Goal: Task Accomplishment & Management: Manage account settings

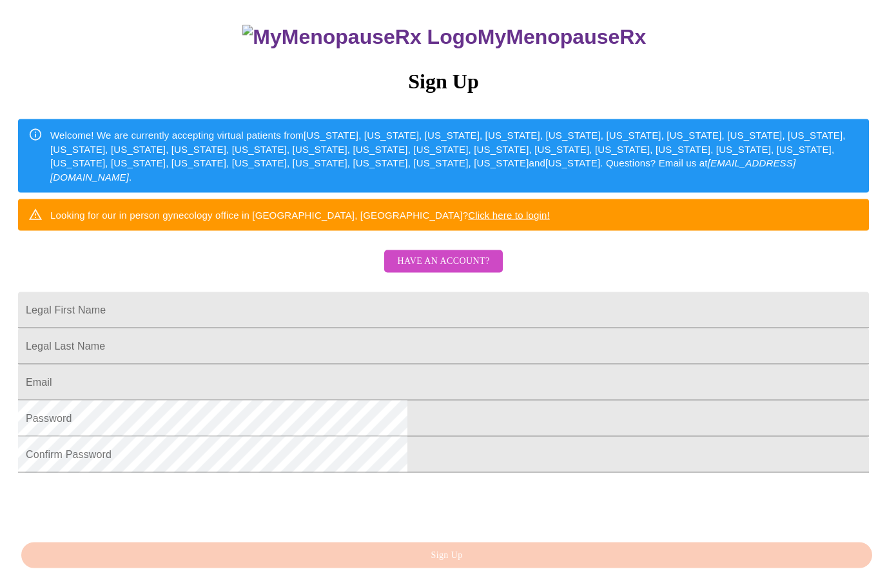
scroll to position [117, 0]
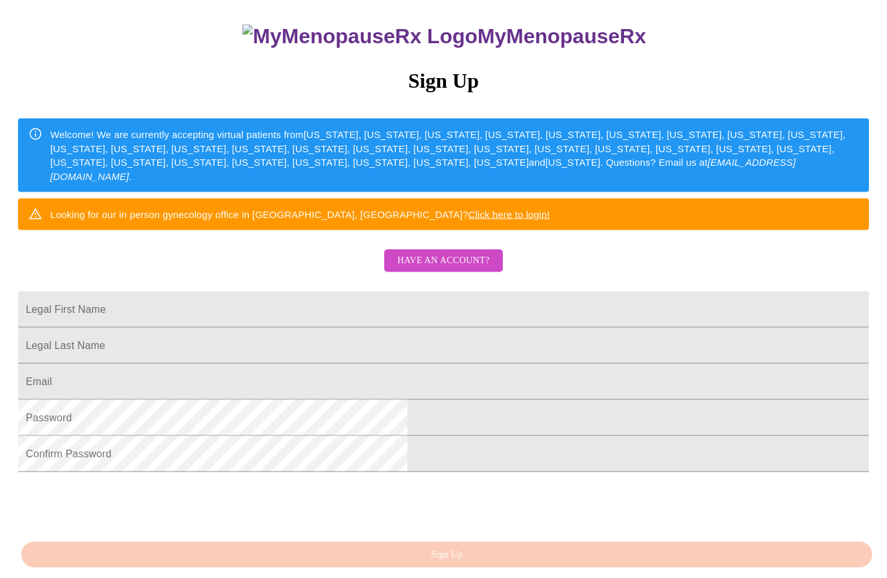
click at [465, 269] on span "Have an account?" at bounding box center [443, 261] width 92 height 16
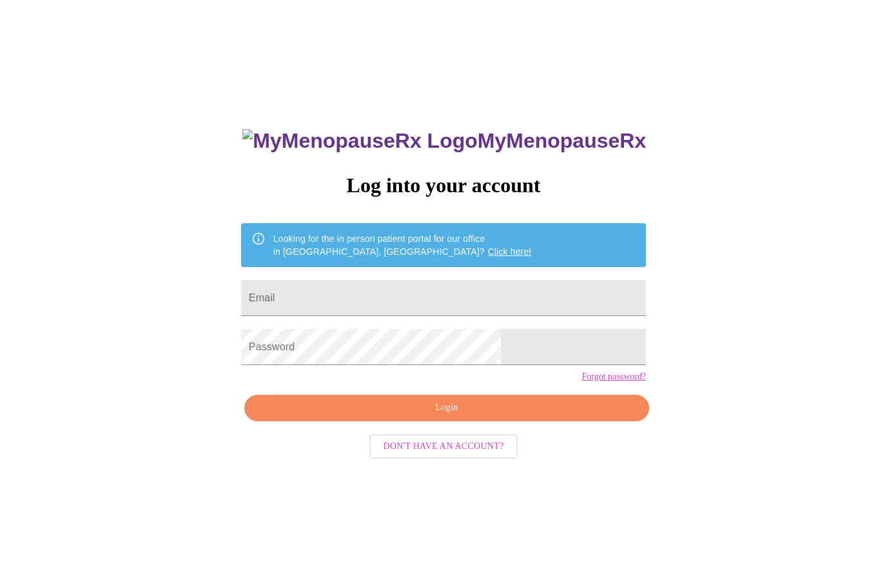
click at [456, 301] on input "Email" at bounding box center [443, 298] width 405 height 36
type input "[EMAIL_ADDRESS][DOMAIN_NAME]"
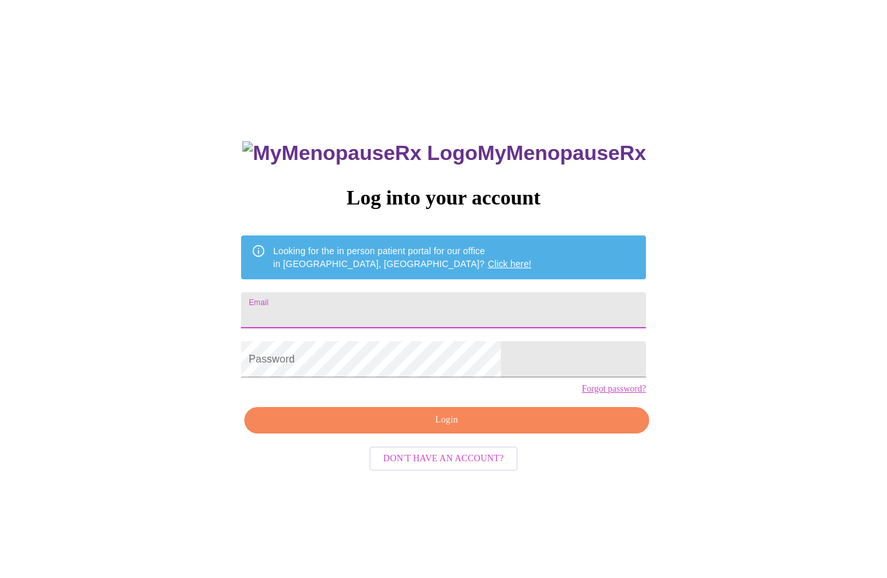
type input "[EMAIL_ADDRESS][DOMAIN_NAME]"
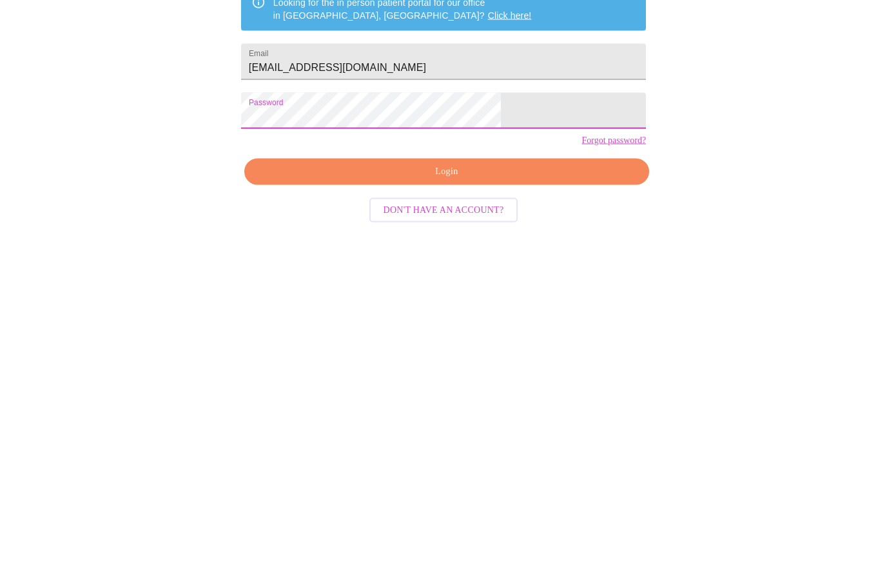
scroll to position [63, 0]
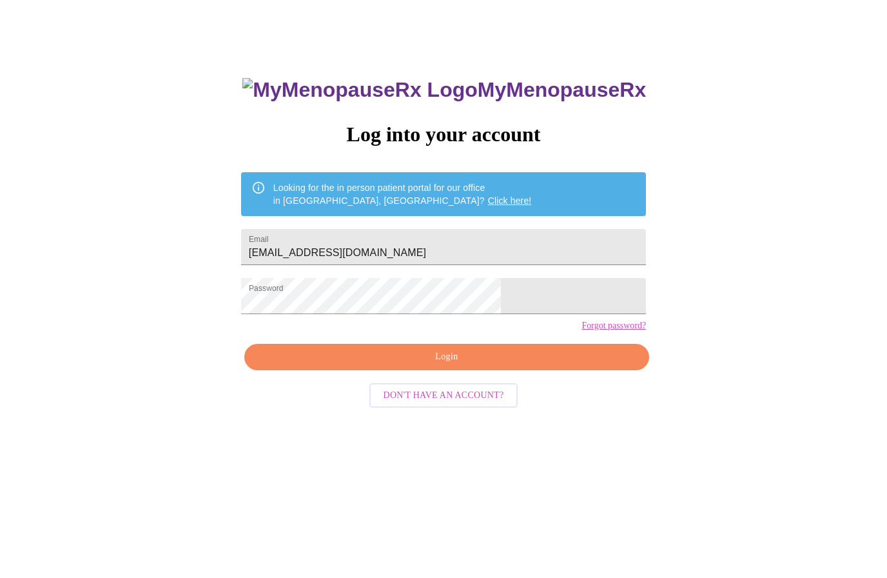
click at [497, 365] on span "Login" at bounding box center [446, 357] width 375 height 16
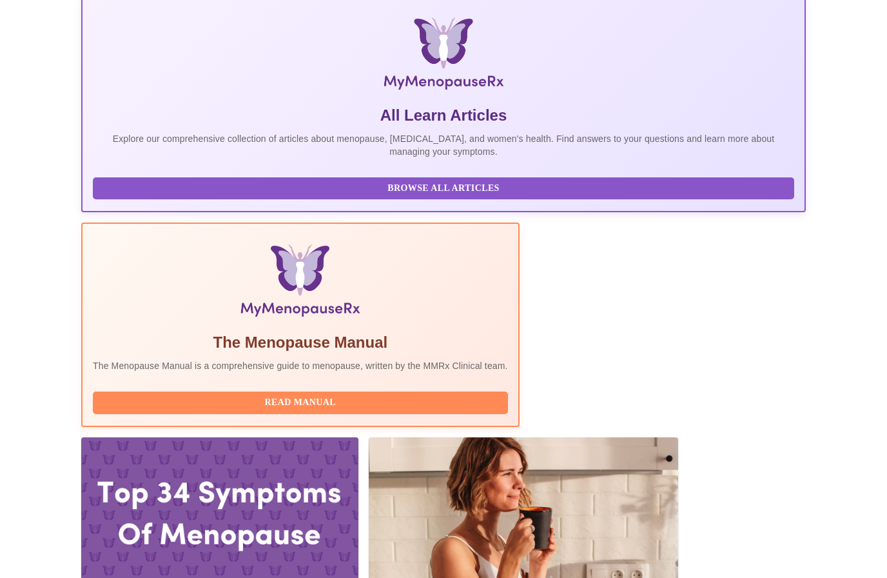
scroll to position [226, 0]
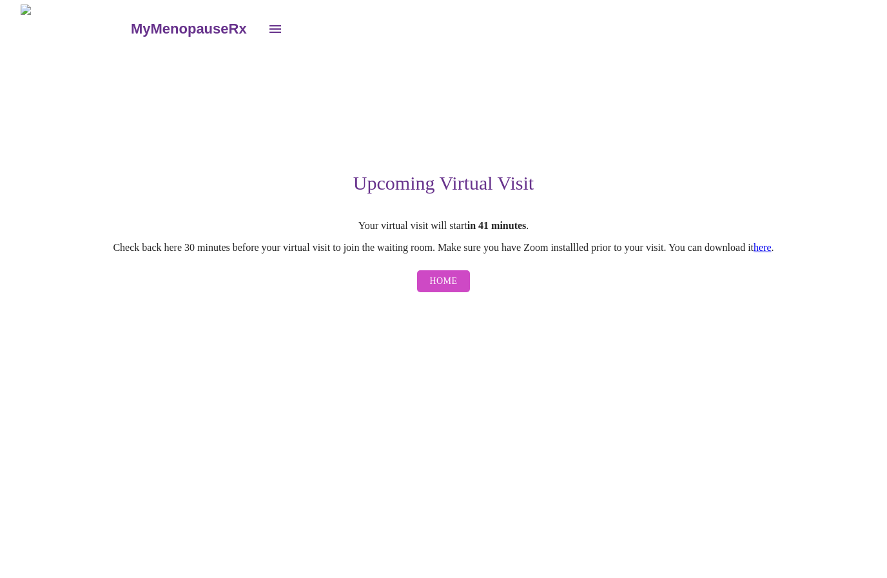
scroll to position [1, 0]
click at [456, 277] on span "Home" at bounding box center [444, 282] width 28 height 16
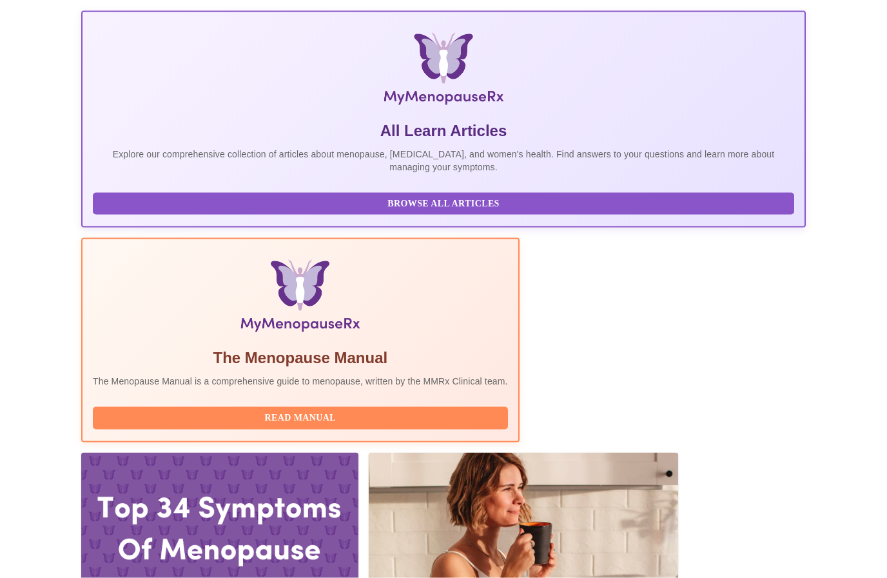
scroll to position [209, 0]
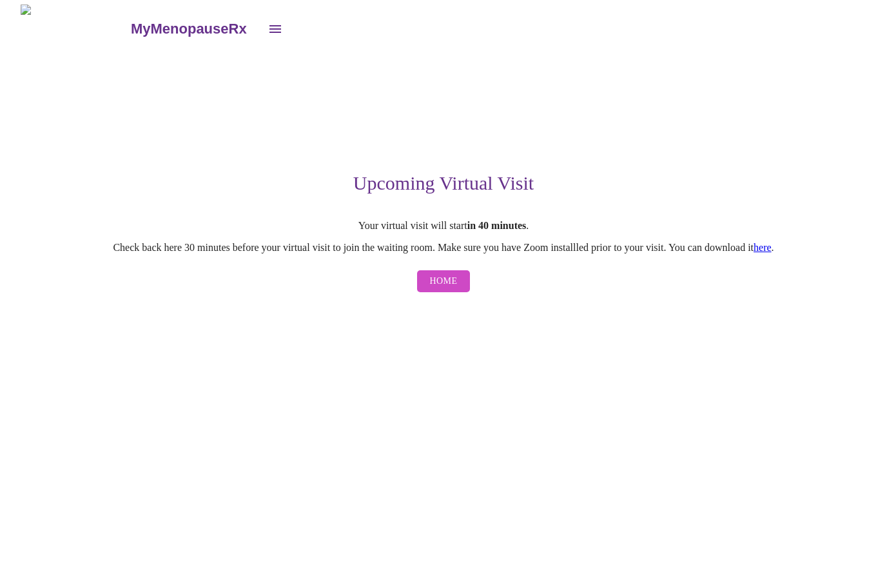
scroll to position [1, 0]
click at [445, 287] on span "Home" at bounding box center [444, 282] width 28 height 16
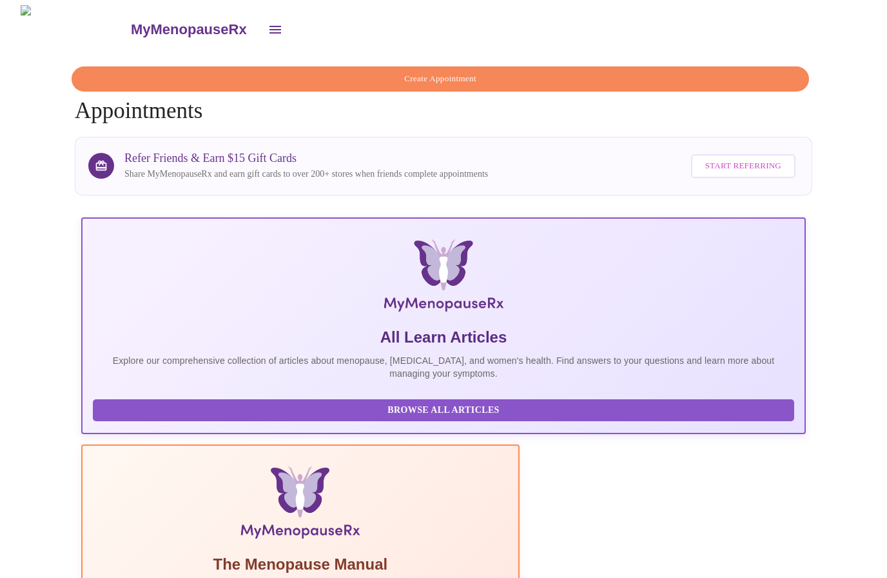
click at [736, 82] on button "Create Appointment" at bounding box center [440, 78] width 737 height 25
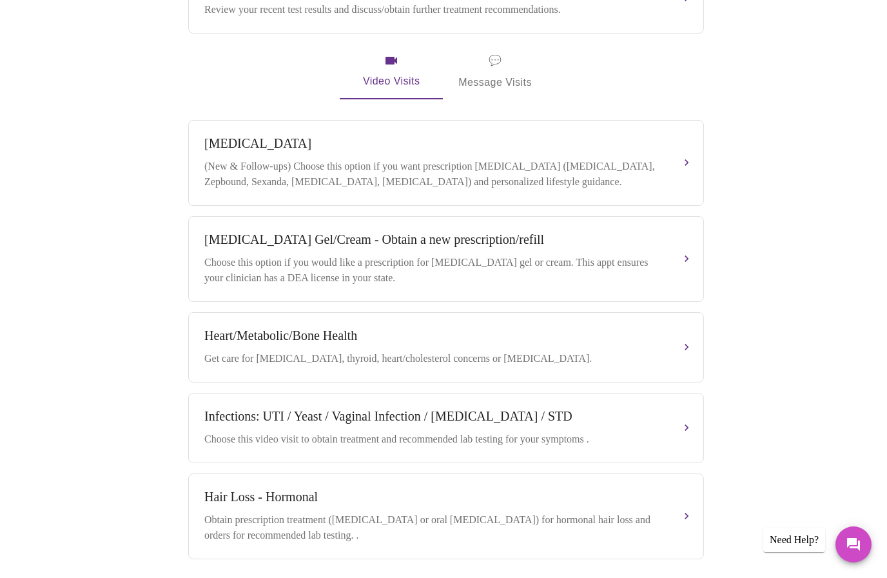
scroll to position [454, 0]
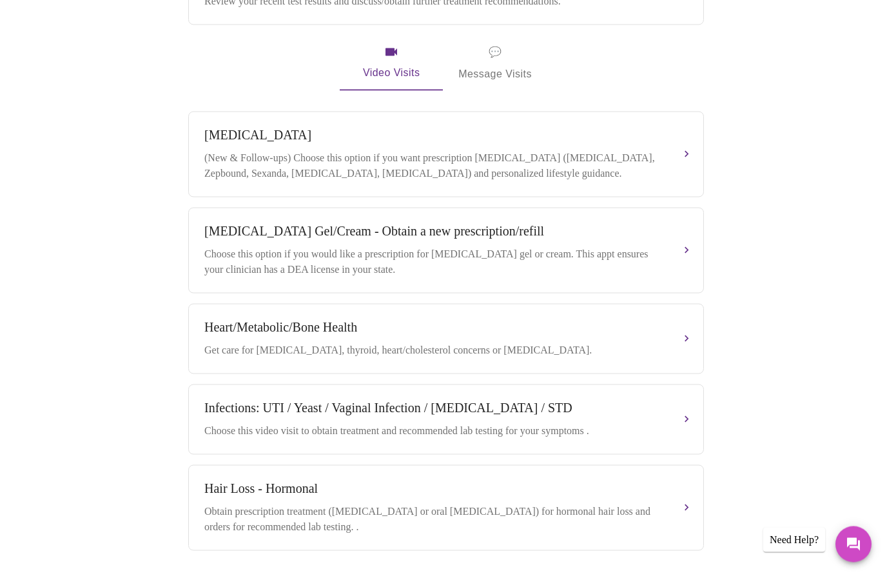
click at [865, 562] on button "Messages" at bounding box center [853, 544] width 36 height 36
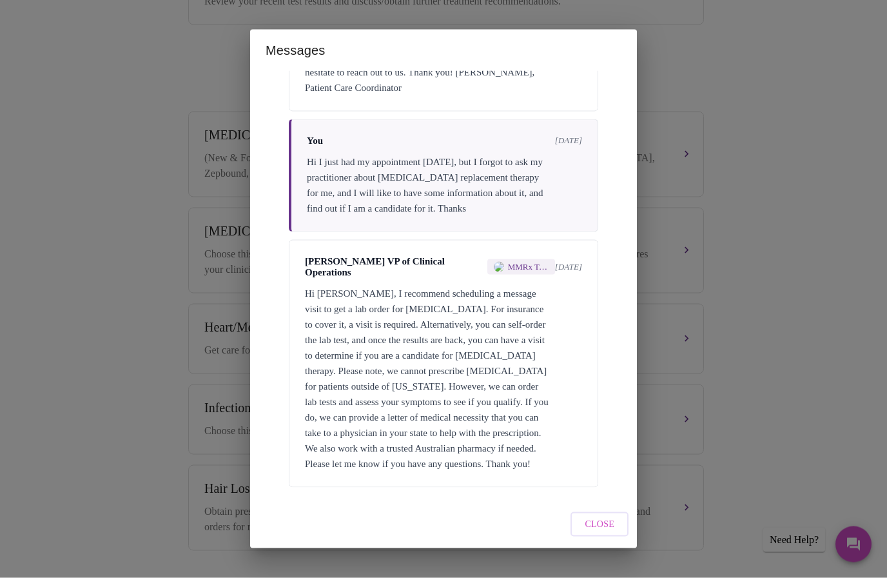
click at [784, 225] on div "Messages Messages are typically reviewed within 1-2 business days You a year ag…" at bounding box center [443, 289] width 887 height 578
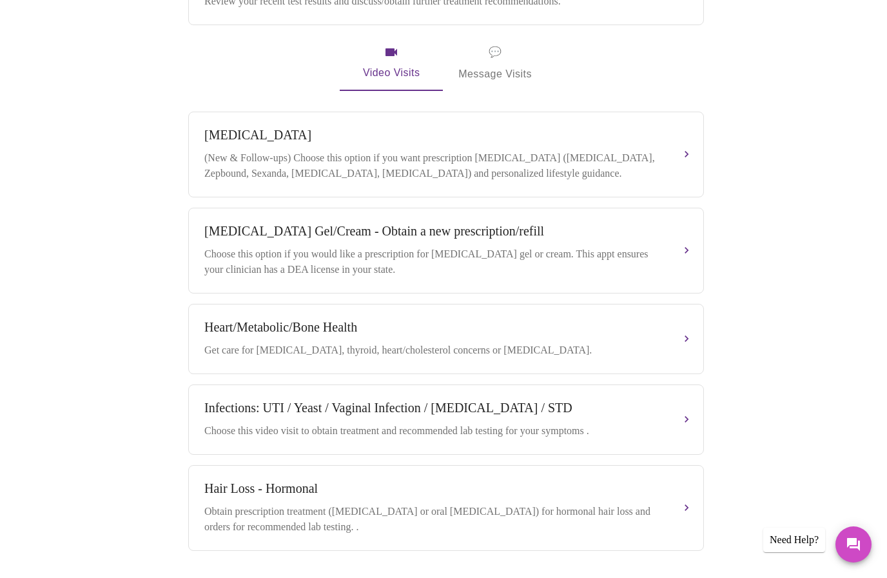
click at [826, 159] on div "Book your next visit If you'd like our help with multiple care concerns below, …" at bounding box center [443, 140] width 825 height 906
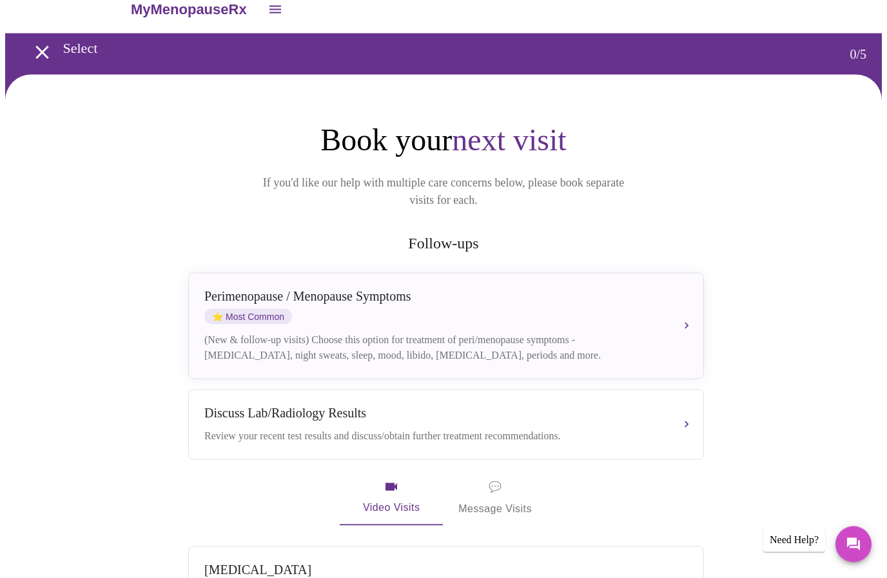
scroll to position [21, 0]
click at [689, 307] on button "Perimenopause / Menopause Symptoms ⭐ Most Common (New & follow-up visits) Choos…" at bounding box center [446, 325] width 516 height 106
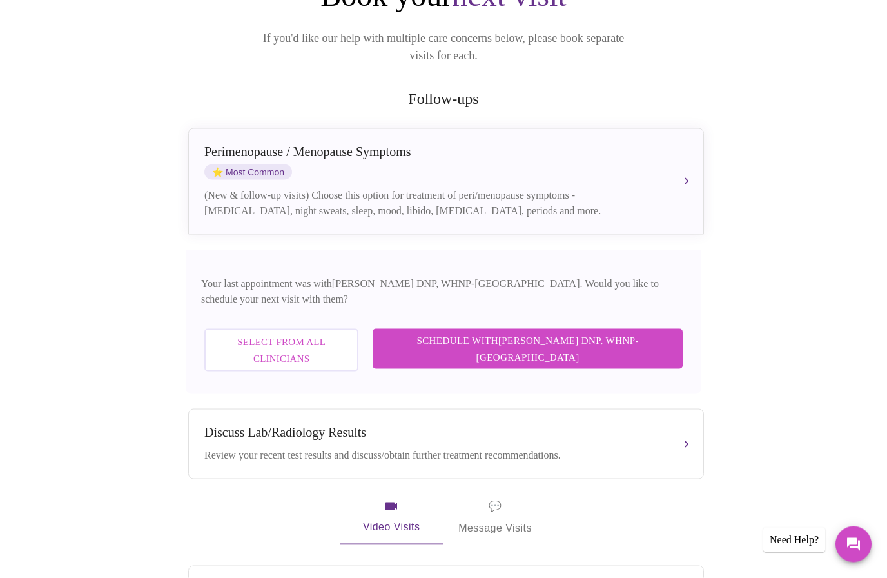
scroll to position [165, 0]
click at [667, 331] on span "Schedule with Laura Smith DNP, WHNP-BC" at bounding box center [527, 348] width 284 height 34
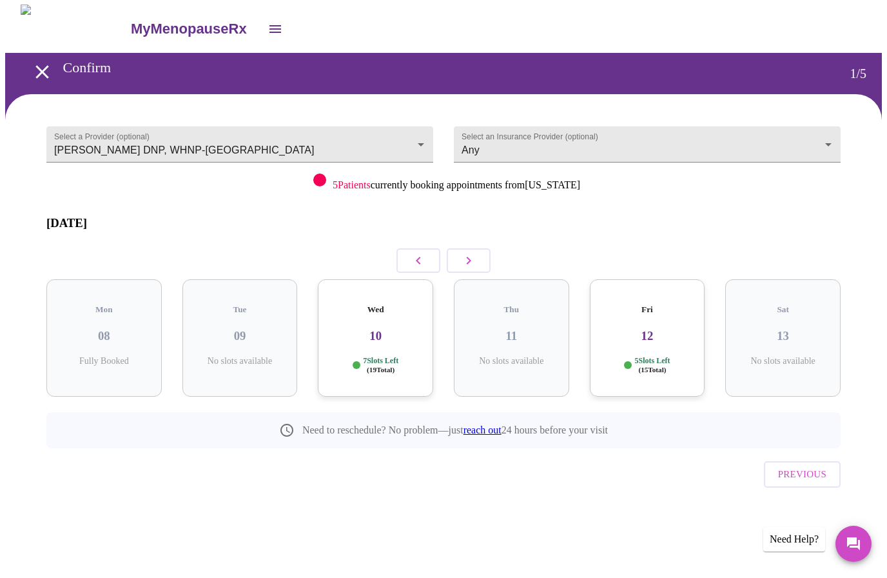
click at [379, 366] on span "( 19 Total)" at bounding box center [381, 370] width 28 height 8
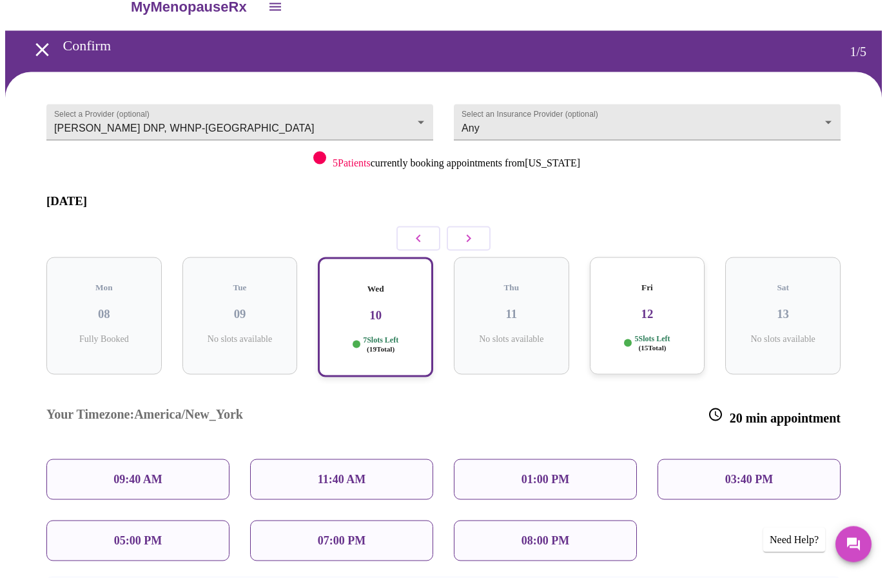
scroll to position [62, 0]
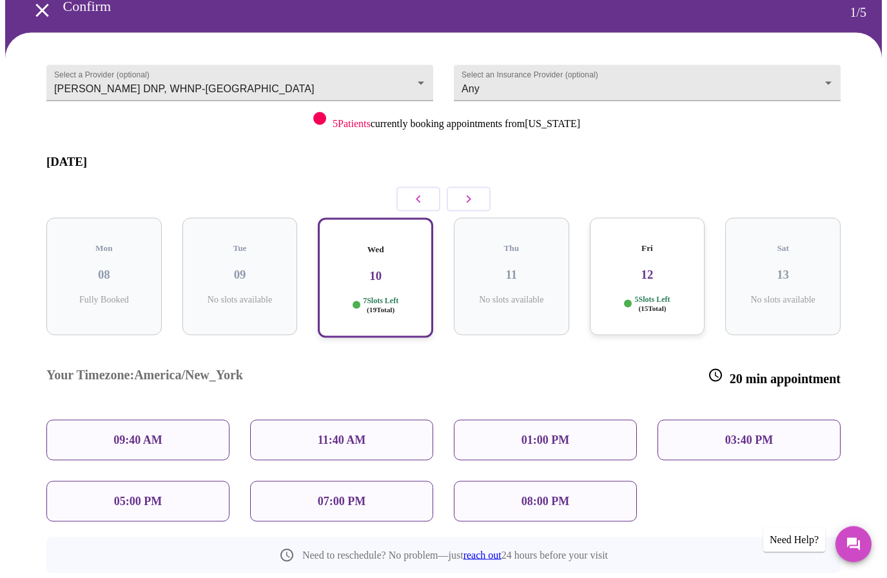
click at [485, 549] on link "reach out" at bounding box center [482, 554] width 38 height 11
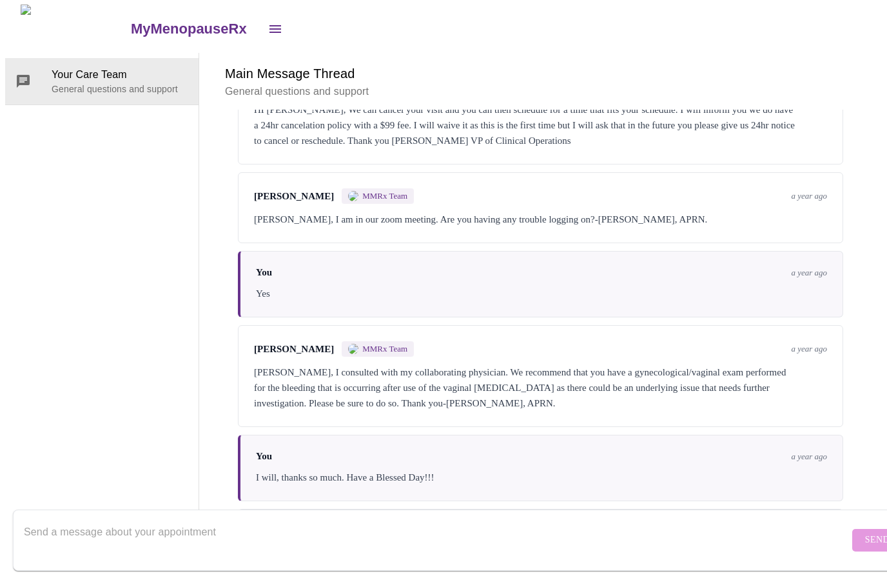
scroll to position [1547, 0]
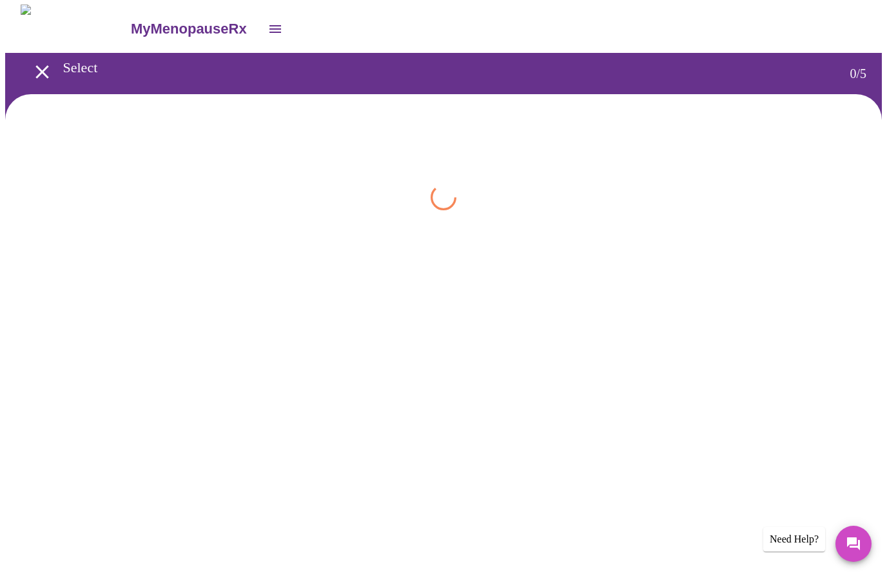
scroll to position [1, 0]
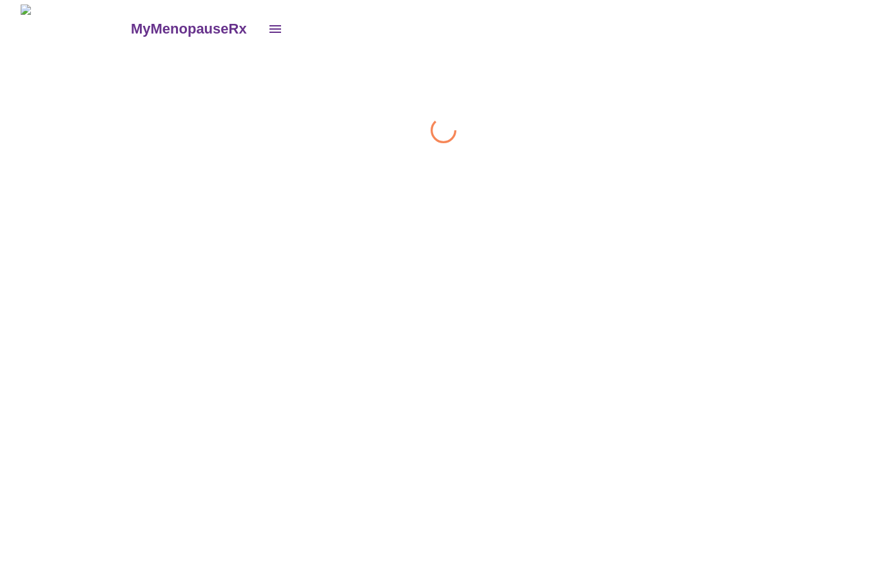
scroll to position [1, 0]
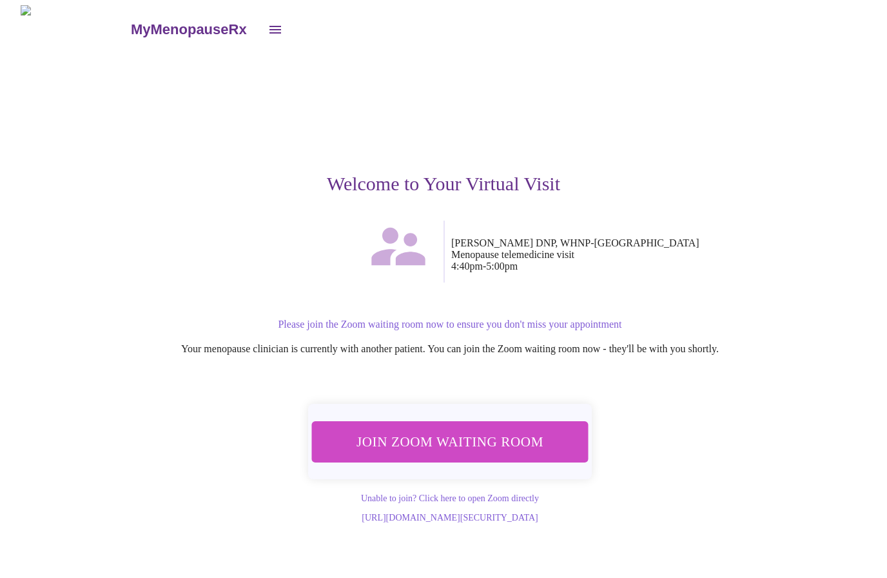
click at [494, 432] on span "Join Zoom Waiting Room" at bounding box center [450, 441] width 243 height 24
